Goal: Transaction & Acquisition: Purchase product/service

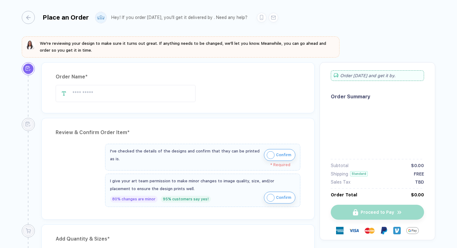
type input "**********"
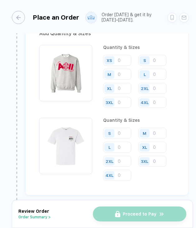
scroll to position [438, 0]
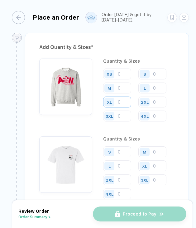
click at [118, 107] on input "number" at bounding box center [117, 101] width 28 height 11
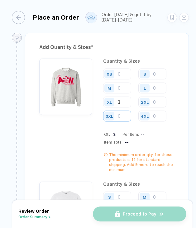
type input "3"
click at [124, 121] on input "number" at bounding box center [117, 115] width 28 height 11
type input "2"
click at [155, 93] on input "number" at bounding box center [152, 87] width 28 height 11
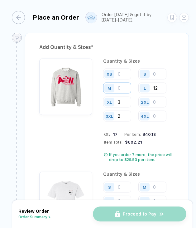
type input "12"
click at [120, 93] on input "number" at bounding box center [117, 87] width 28 height 11
type input "1"
click at [160, 79] on input "number" at bounding box center [152, 73] width 28 height 11
type input "1"
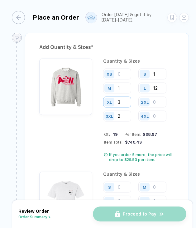
click at [125, 107] on input "3" at bounding box center [117, 101] width 28 height 11
type input "10"
click at [158, 107] on input "number" at bounding box center [152, 101] width 28 height 11
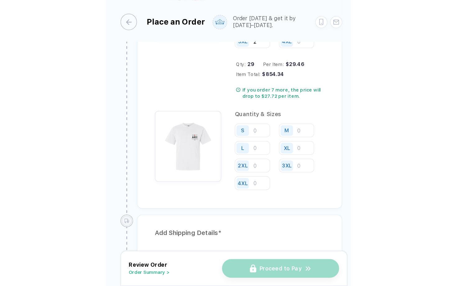
scroll to position [527, 0]
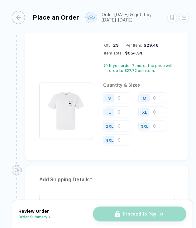
type input "3"
click at [121, 131] on input "number" at bounding box center [117, 125] width 28 height 11
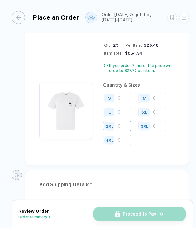
click at [121, 131] on input "number" at bounding box center [117, 125] width 28 height 11
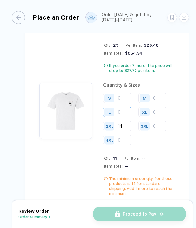
type input "11"
click at [124, 117] on input "number" at bounding box center [117, 111] width 28 height 11
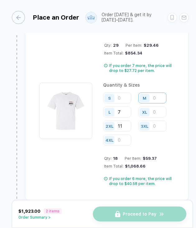
type input "7"
click at [159, 103] on input "number" at bounding box center [152, 97] width 28 height 11
type input "9"
click at [124, 103] on input "number" at bounding box center [117, 97] width 28 height 11
type input "1"
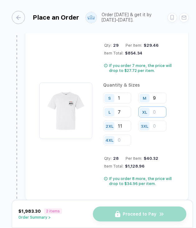
click at [158, 117] on input "number" at bounding box center [152, 111] width 28 height 11
type input "8"
click at [122, 131] on input "11" at bounding box center [117, 125] width 28 height 11
type input "12"
click at [120, 145] on input "number" at bounding box center [117, 139] width 28 height 11
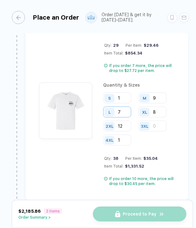
type input "1"
click at [124, 117] on input "7" at bounding box center [117, 111] width 28 height 11
type input "9"
click at [125, 131] on input "12" at bounding box center [117, 125] width 28 height 11
type input "13"
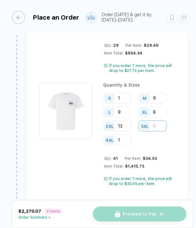
click at [159, 131] on input "number" at bounding box center [152, 125] width 28 height 11
type input "3"
click at [122, 117] on input "9" at bounding box center [117, 111] width 28 height 11
type input "22"
click at [124, 103] on input "1" at bounding box center [117, 97] width 28 height 11
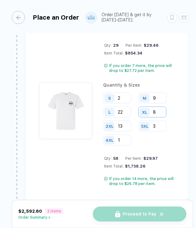
type input "2"
click at [160, 117] on input "8" at bounding box center [152, 111] width 28 height 11
type input "14"
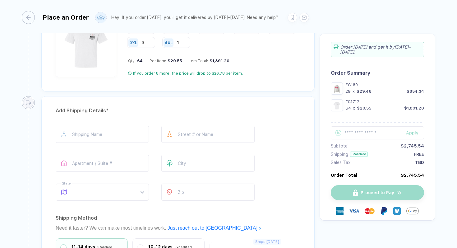
scroll to position [600, 0]
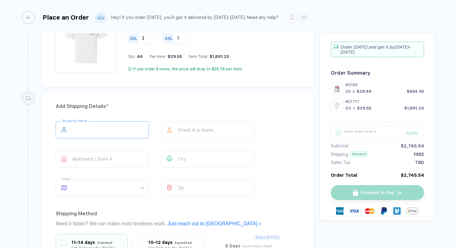
click at [118, 127] on input "text" at bounding box center [102, 129] width 93 height 17
type input "**********"
click at [85, 150] on input "text" at bounding box center [102, 158] width 93 height 17
type input "***"
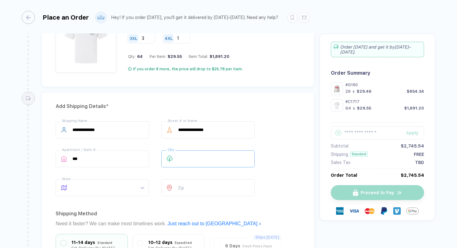
click at [190, 152] on input "text" at bounding box center [207, 158] width 93 height 17
type input "*"
type input "**********"
click at [104, 195] on div "State What’s your state?" at bounding box center [102, 189] width 93 height 20
click at [102, 189] on span at bounding box center [108, 188] width 72 height 16
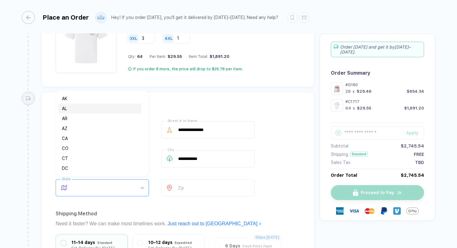
click at [96, 107] on div "AL" at bounding box center [100, 108] width 76 height 7
click at [216, 186] on input "number" at bounding box center [207, 187] width 93 height 17
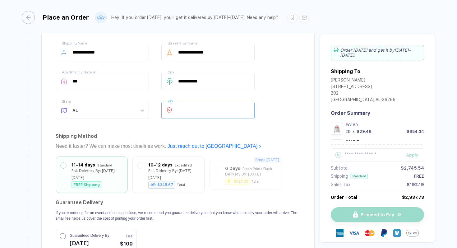
scroll to position [679, 0]
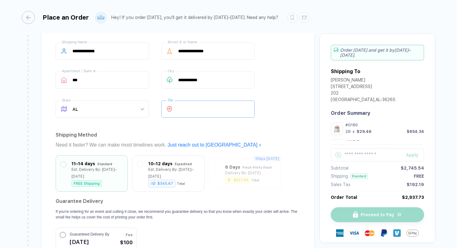
type input "*****"
click at [264, 89] on div "**********" at bounding box center [178, 81] width 245 height 77
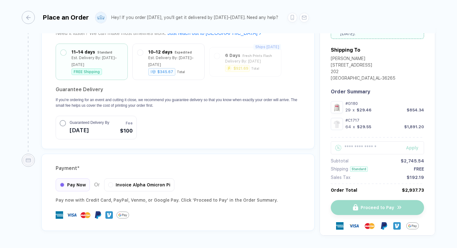
scroll to position [803, 0]
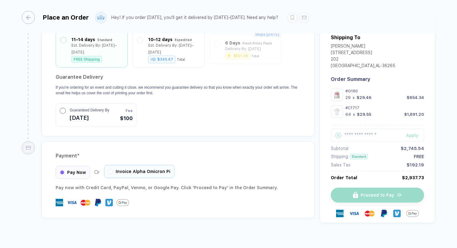
click at [154, 169] on span "Invoice Alpha Omicron Pi" at bounding box center [143, 171] width 55 height 5
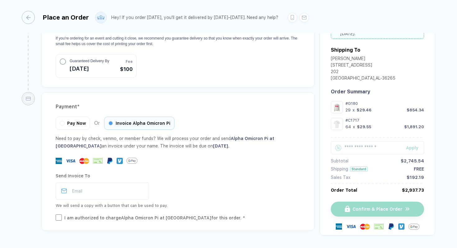
scroll to position [852, 0]
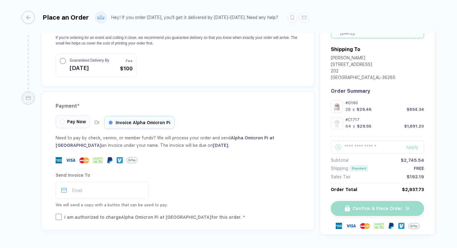
click at [75, 119] on span "Pay Now" at bounding box center [76, 121] width 19 height 5
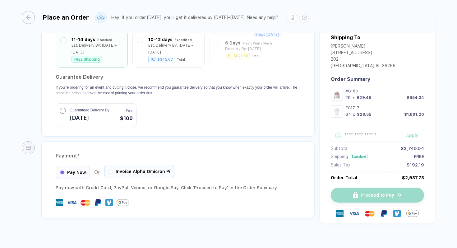
click at [145, 169] on span "Invoice Alpha Omicron Pi" at bounding box center [143, 171] width 55 height 5
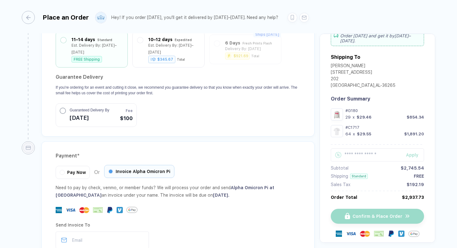
scroll to position [852, 0]
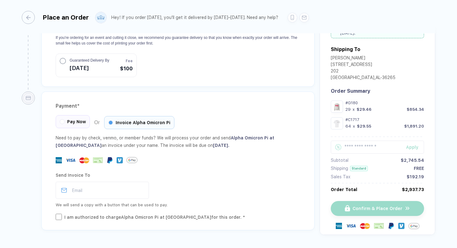
click at [78, 118] on div "Pay Now" at bounding box center [73, 121] width 34 height 13
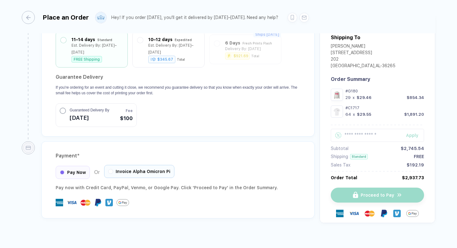
click at [122, 170] on div "Invoice Alpha Omicron Pi" at bounding box center [139, 171] width 70 height 13
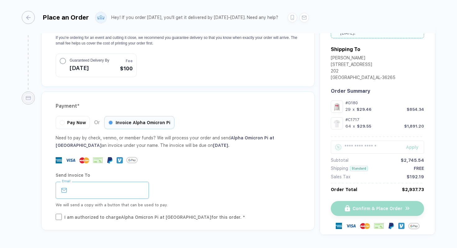
click at [120, 182] on input "email" at bounding box center [102, 190] width 93 height 17
click at [184, 170] on div "Send Invoice To" at bounding box center [178, 175] width 245 height 10
click at [119, 186] on input "email" at bounding box center [102, 190] width 93 height 17
click at [223, 159] on div "Need to pay by check, venmo, or member funds? We will process your order and se…" at bounding box center [178, 177] width 245 height 86
click at [124, 182] on input "email" at bounding box center [102, 190] width 93 height 17
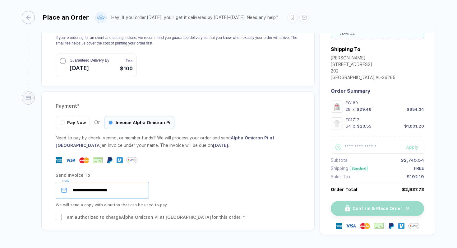
type input "**********"
click at [215, 173] on div "**********" at bounding box center [178, 189] width 245 height 39
click at [254, 170] on div "Send Invoice To" at bounding box center [178, 175] width 245 height 10
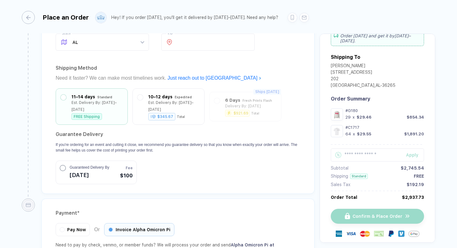
scroll to position [745, 0]
click at [68, 101] on div "11–14 days Standard Est. Delivery By: [DATE]–[DATE] FREE Shipping" at bounding box center [92, 105] width 62 height 26
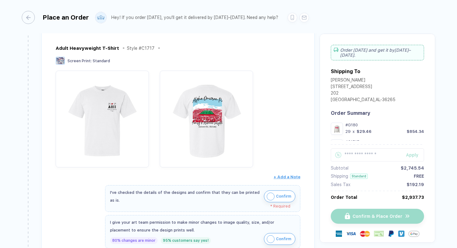
scroll to position [342, 0]
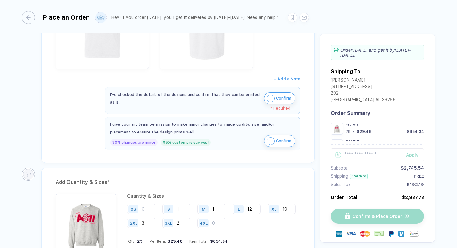
click at [273, 95] on img "button" at bounding box center [271, 99] width 8 height 8
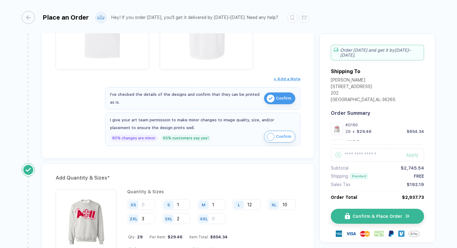
click at [272, 135] on img "button" at bounding box center [271, 137] width 8 height 8
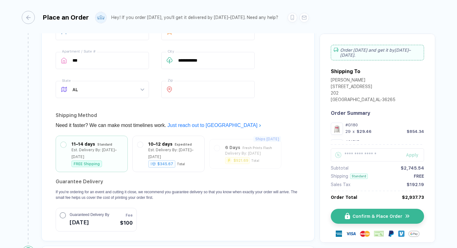
scroll to position [860, 0]
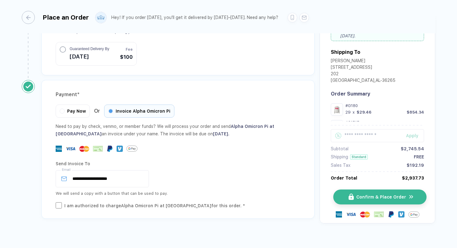
click at [370, 194] on span "Confirm & Place Order" at bounding box center [382, 196] width 50 height 5
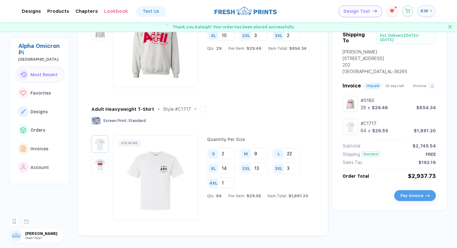
scroll to position [194, 0]
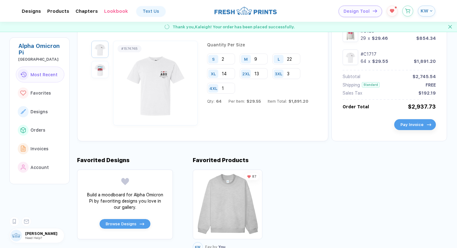
click at [416, 125] on span "Pay Invoice" at bounding box center [412, 124] width 23 height 5
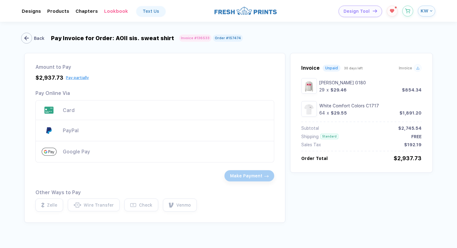
click at [26, 35] on div "button" at bounding box center [26, 38] width 11 height 11
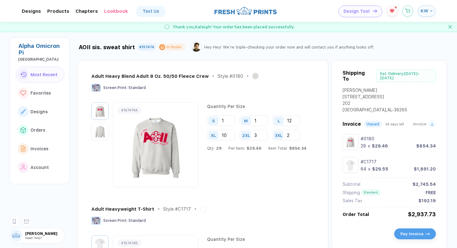
scroll to position [63, 0]
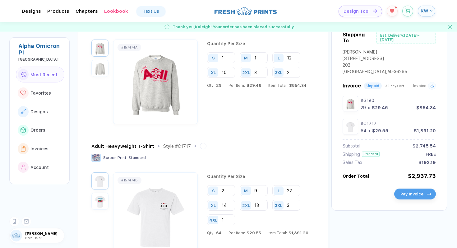
click at [409, 194] on button "Pay Invoice" at bounding box center [416, 194] width 42 height 11
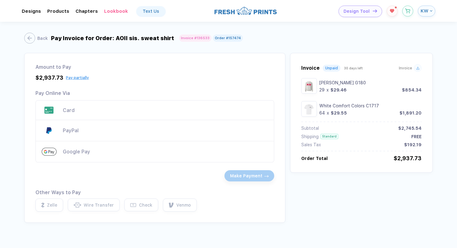
click at [83, 79] on div "$2,937.73 Pay partially" at bounding box center [154, 77] width 239 height 7
click at [81, 78] on span "Pay partially" at bounding box center [77, 76] width 23 height 4
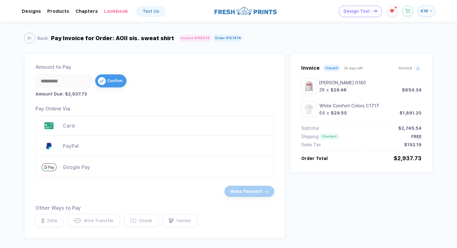
click at [142, 64] on div "Amount to Pay" at bounding box center [154, 67] width 239 height 6
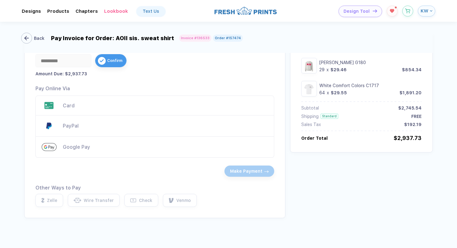
click at [30, 39] on div "button" at bounding box center [26, 38] width 11 height 11
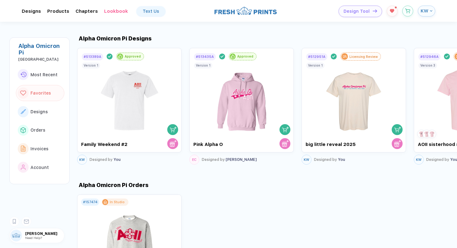
scroll to position [408, 0]
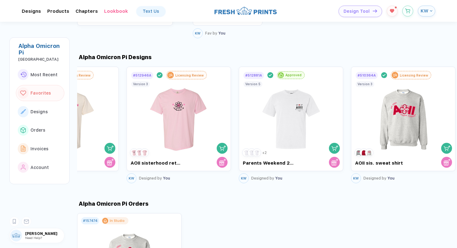
drag, startPoint x: 349, startPoint y: 114, endPoint x: 3, endPoint y: 152, distance: 348.0
click at [3, 153] on div "Alpha Omicron Pi [GEOGRAPHIC_DATA] Most Recent Favorites Designs Orders Invoice…" at bounding box center [228, 124] width 457 height 248
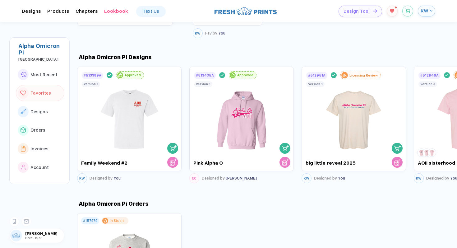
drag, startPoint x: 166, startPoint y: 136, endPoint x: 457, endPoint y: 130, distance: 291.6
click at [457, 131] on div "AOII sis. sweat shirt #157474 In Studio Hey Hey! We’re triple-checking your ord…" at bounding box center [267, 135] width 380 height 226
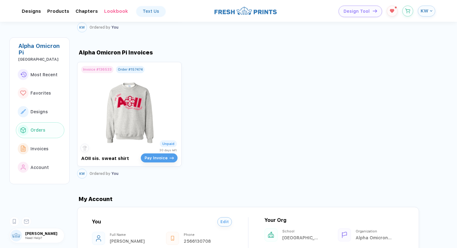
scroll to position [803, 0]
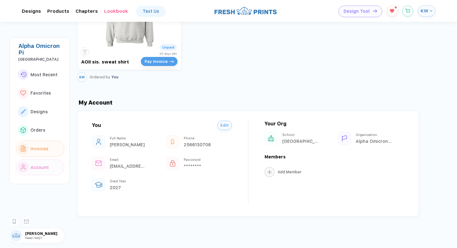
click at [38, 148] on span "Invoices" at bounding box center [39, 148] width 18 height 5
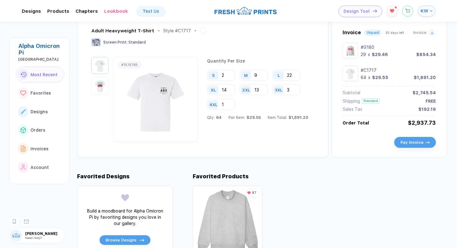
scroll to position [0, 0]
